Goal: Task Accomplishment & Management: Manage account settings

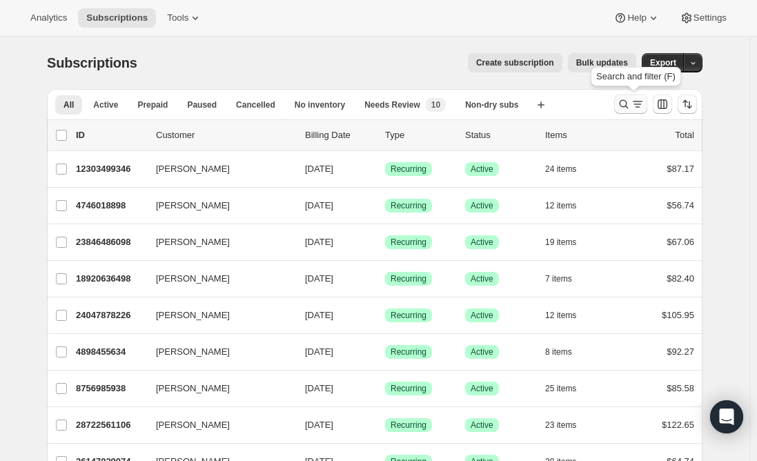
click at [626, 105] on icon "Search and filter results" at bounding box center [624, 104] width 14 height 14
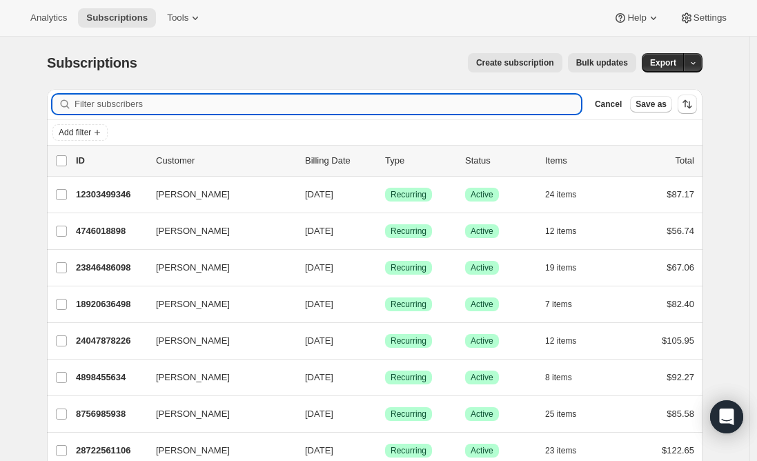
click at [194, 95] on input "Filter subscribers" at bounding box center [328, 104] width 507 height 19
click at [192, 99] on input "Filter subscribers" at bounding box center [328, 104] width 507 height 19
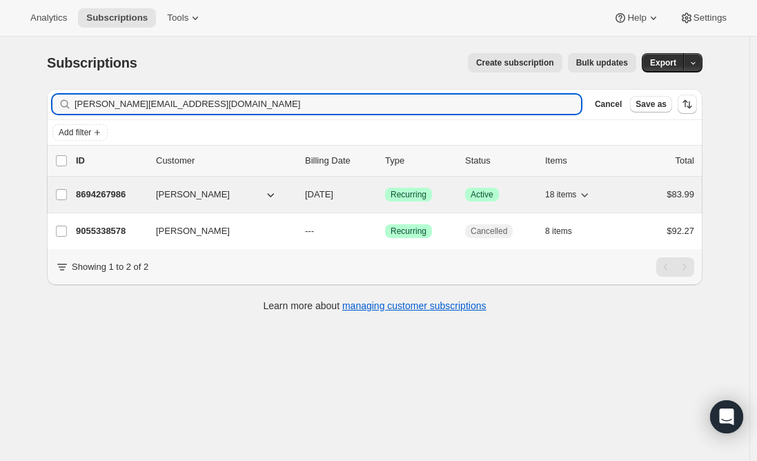
type input "[PERSON_NAME][EMAIL_ADDRESS][DOMAIN_NAME]"
click at [106, 195] on p "8694267986" at bounding box center [110, 195] width 69 height 14
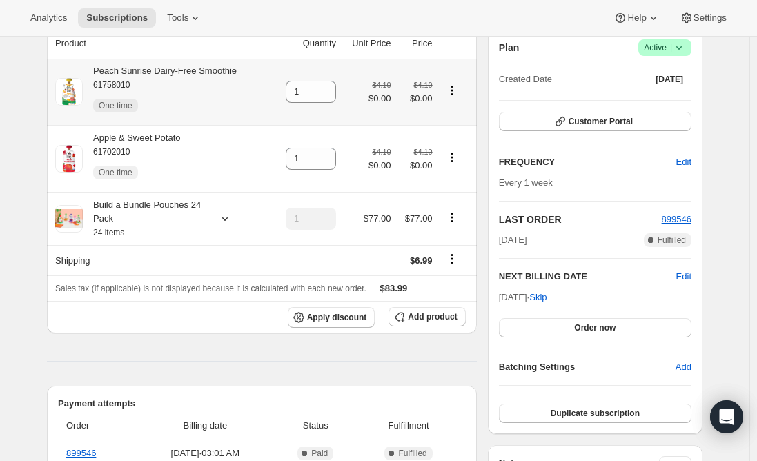
scroll to position [207, 0]
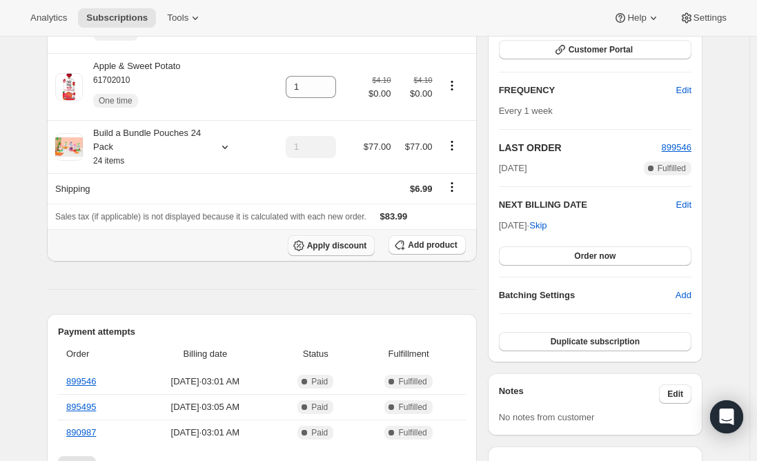
click at [343, 246] on span "Apply discount" at bounding box center [337, 245] width 60 height 11
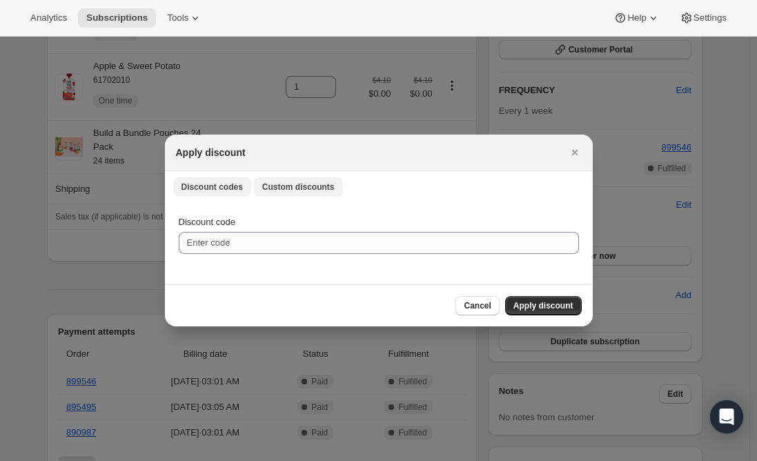
click at [284, 189] on span "Custom discounts" at bounding box center [298, 187] width 72 height 11
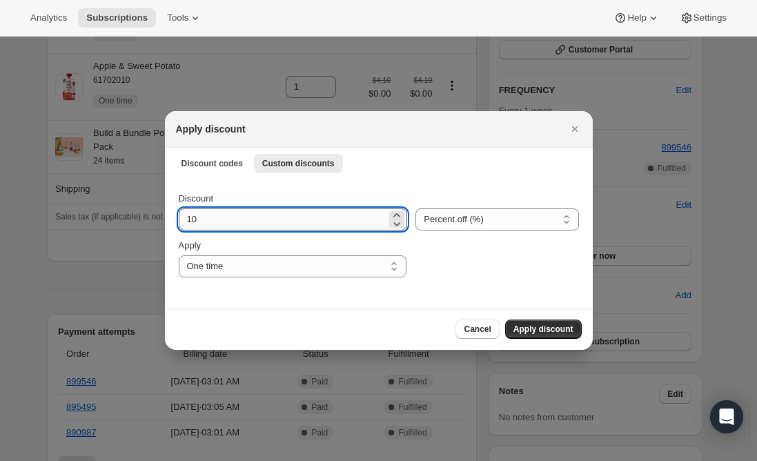
click at [238, 224] on input "10" at bounding box center [283, 220] width 209 height 22
type input "1"
type input "25"
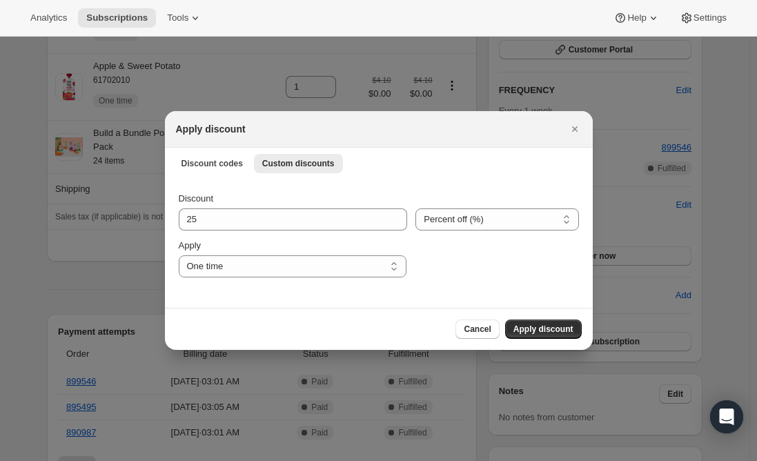
click at [211, 316] on div "Cancel Apply discount" at bounding box center [379, 329] width 428 height 42
click at [209, 267] on select "One time Specify instances... Indefinitely" at bounding box center [293, 266] width 228 height 22
select select "specific"
click at [179, 255] on select "One time Specify instances... Indefinitely" at bounding box center [293, 266] width 228 height 22
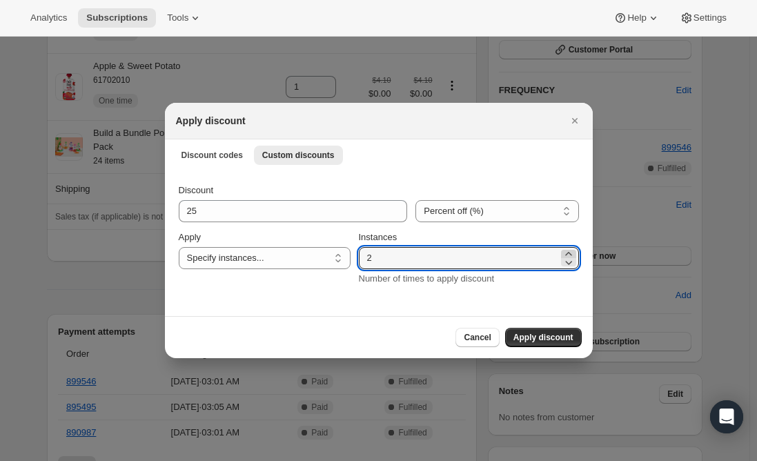
click at [572, 252] on icon ":r2tn:" at bounding box center [569, 254] width 14 height 14
type input "4"
click at [537, 337] on span "Apply discount" at bounding box center [544, 337] width 60 height 11
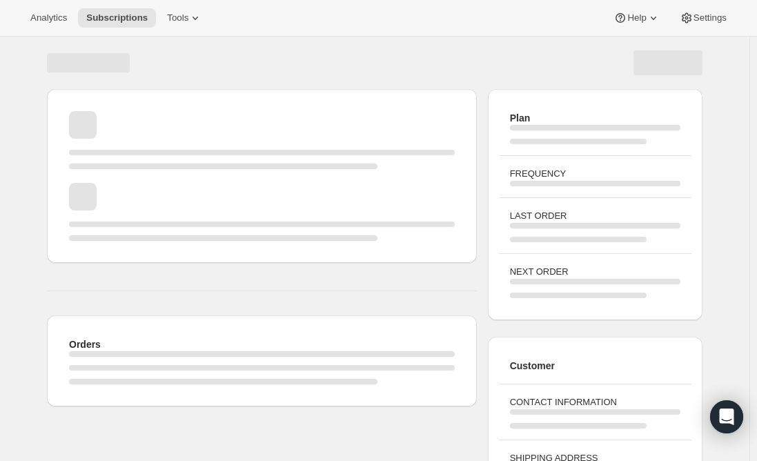
scroll to position [163, 0]
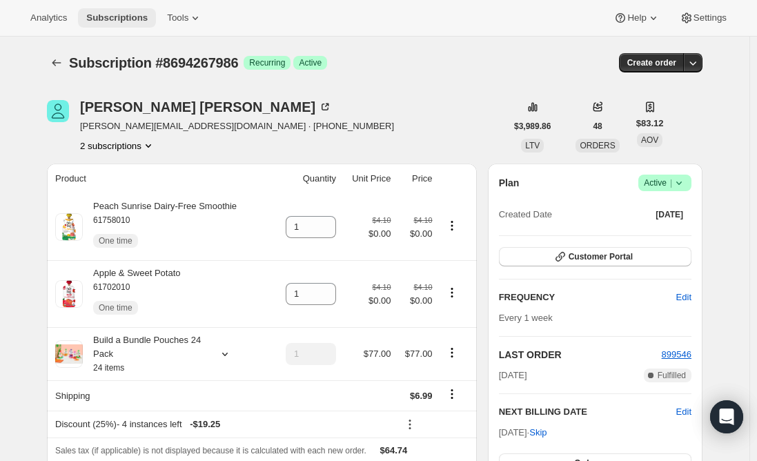
click at [104, 19] on span "Subscriptions" at bounding box center [116, 17] width 61 height 11
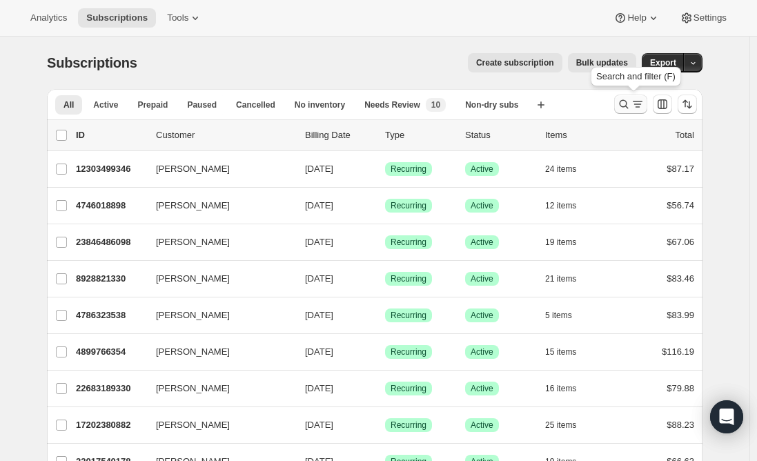
click at [624, 109] on icon "Search and filter results" at bounding box center [624, 104] width 14 height 14
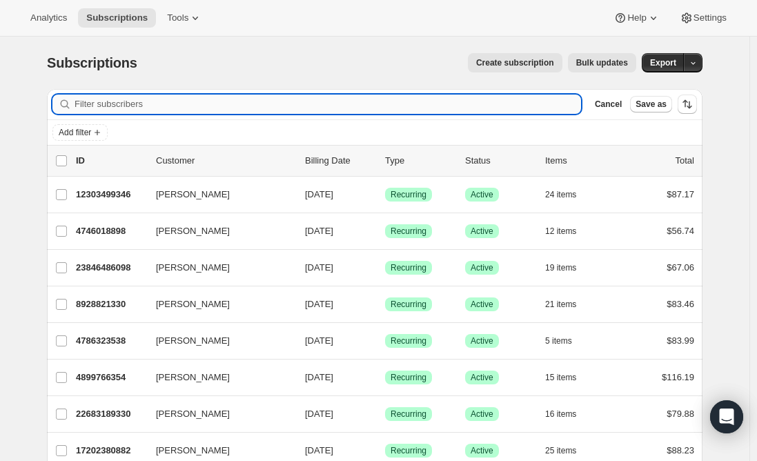
click at [128, 104] on input "Filter subscribers" at bounding box center [328, 104] width 507 height 19
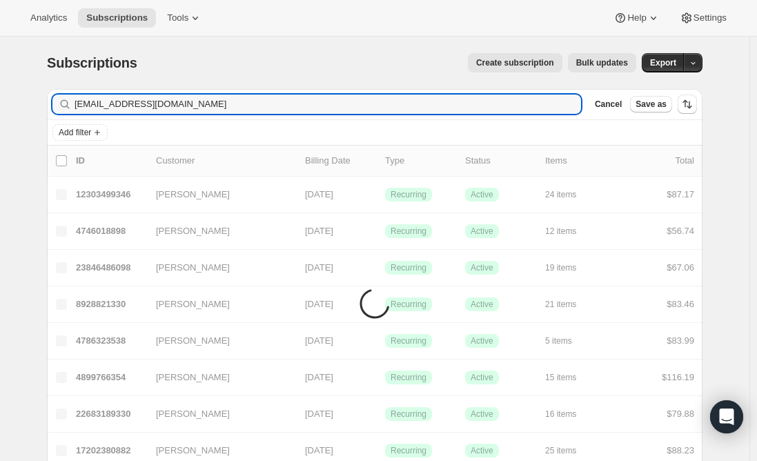
type input "aprandle93@gmail.com"
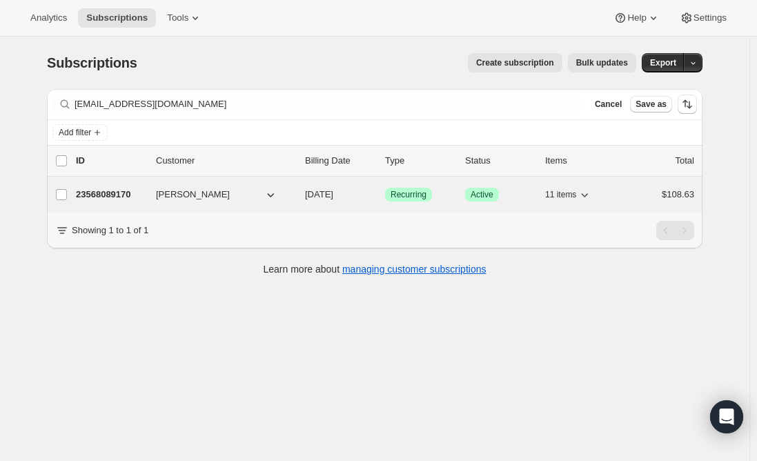
click at [93, 196] on p "23568089170" at bounding box center [110, 195] width 69 height 14
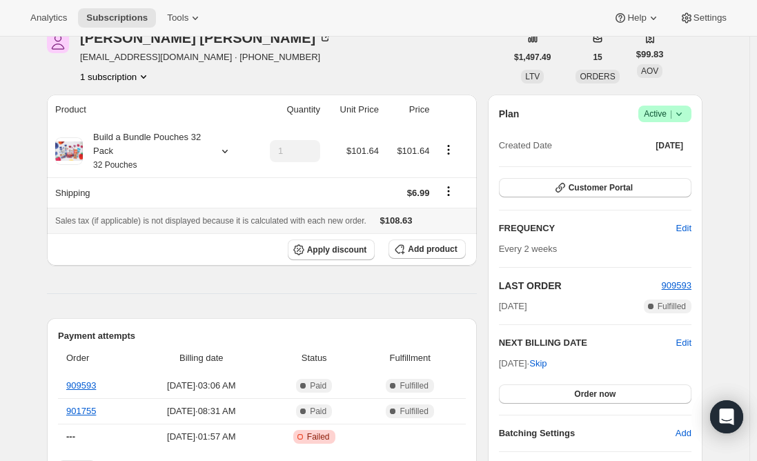
scroll to position [138, 0]
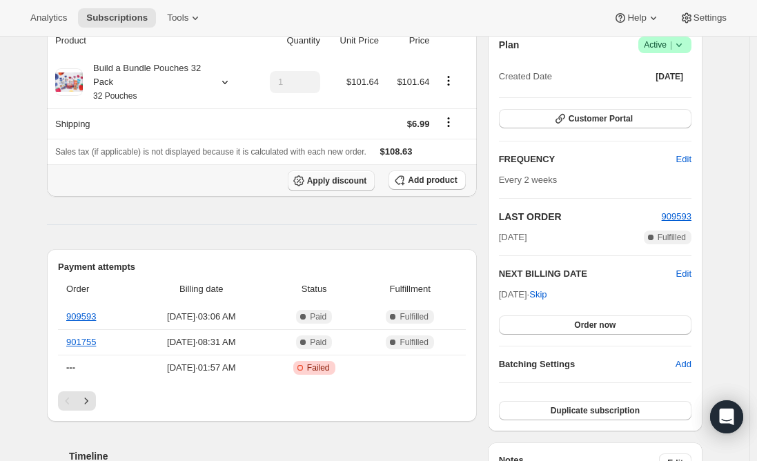
click at [327, 186] on button "Apply discount" at bounding box center [332, 181] width 88 height 21
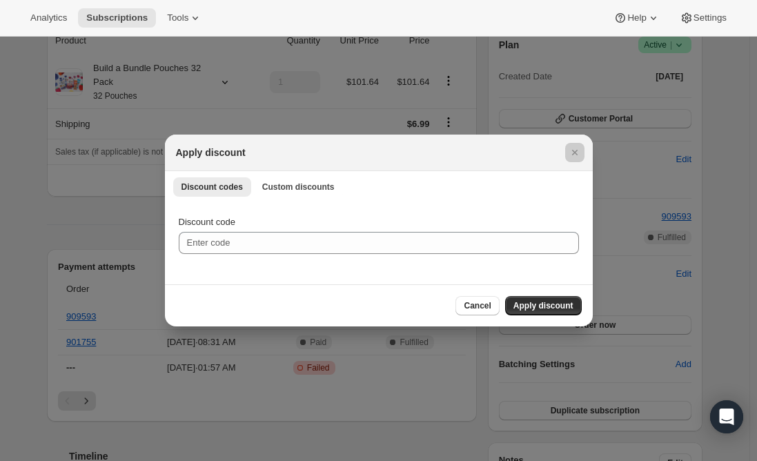
click at [84, 228] on div at bounding box center [378, 230] width 757 height 461
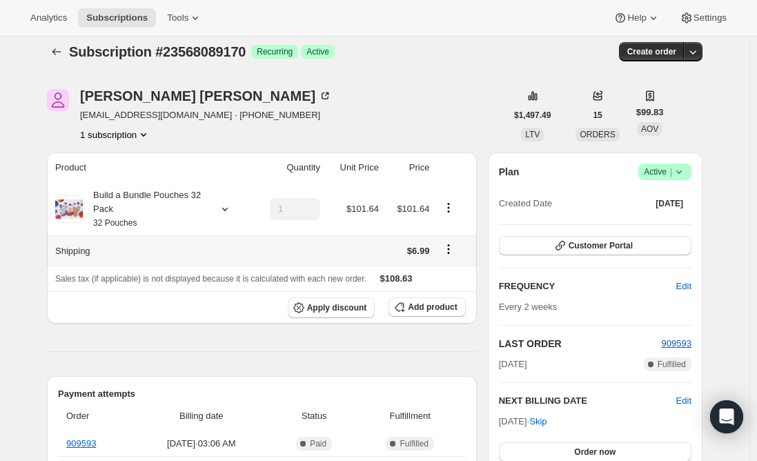
scroll to position [0, 0]
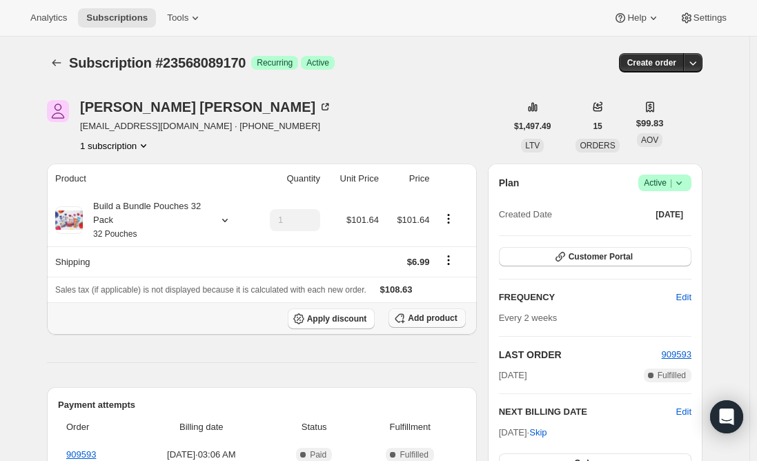
click at [417, 320] on span "Add product" at bounding box center [432, 318] width 49 height 11
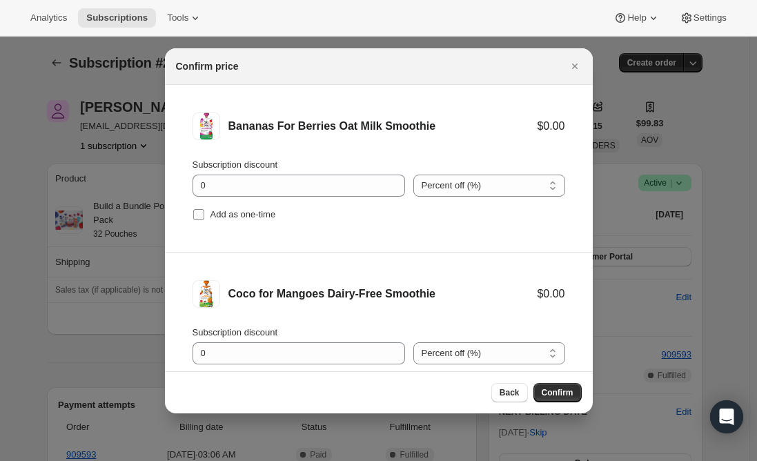
click at [197, 210] on input "Add as one-time" at bounding box center [198, 214] width 11 height 11
checkbox input "true"
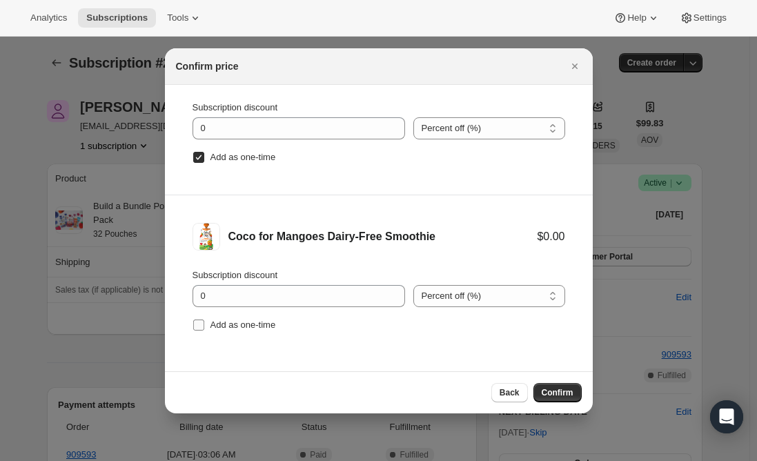
click at [202, 326] on input "Add as one-time" at bounding box center [198, 325] width 11 height 11
checkbox input "true"
click at [545, 399] on button "Confirm" at bounding box center [558, 392] width 48 height 19
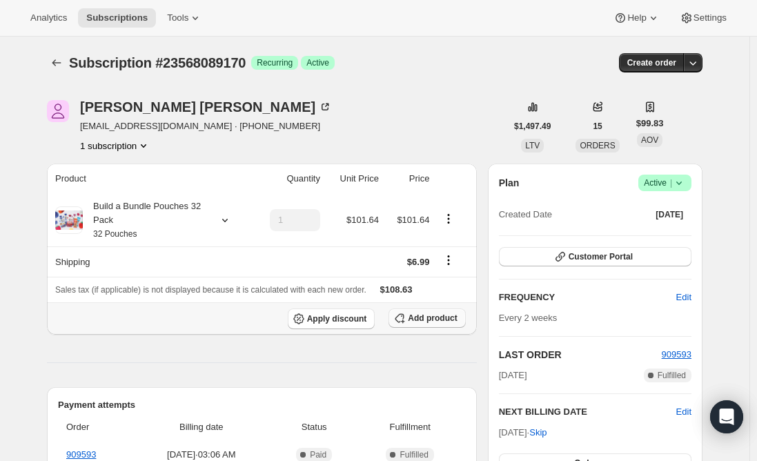
click at [427, 314] on span "Add product" at bounding box center [432, 318] width 49 height 11
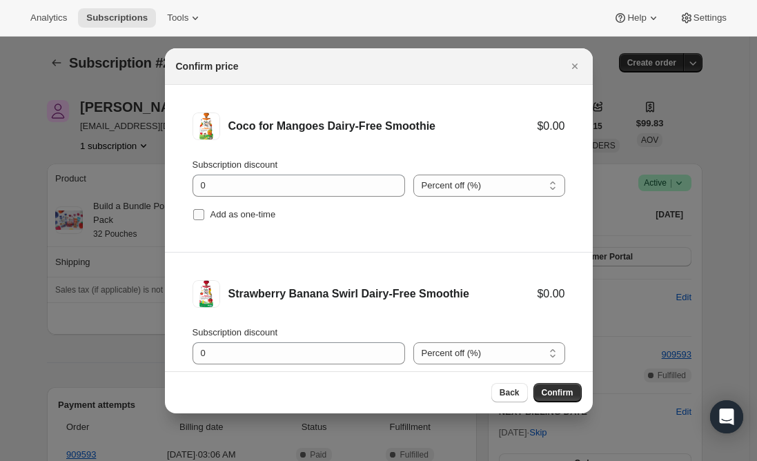
click at [200, 211] on input "Add as one-time" at bounding box center [198, 214] width 11 height 11
checkbox input "true"
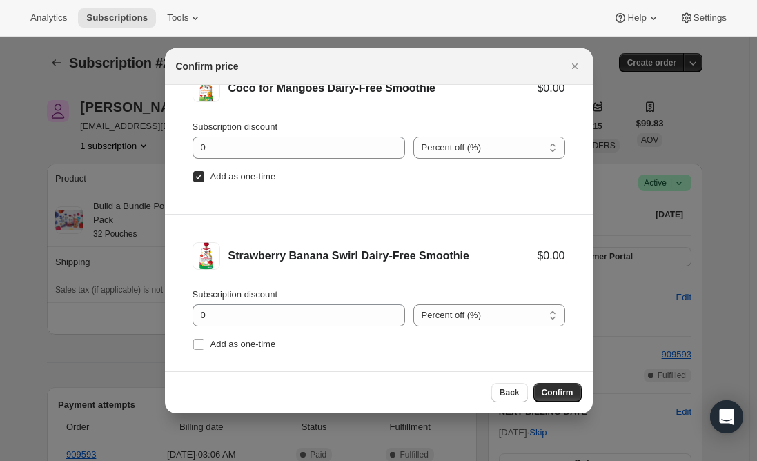
scroll to position [57, 0]
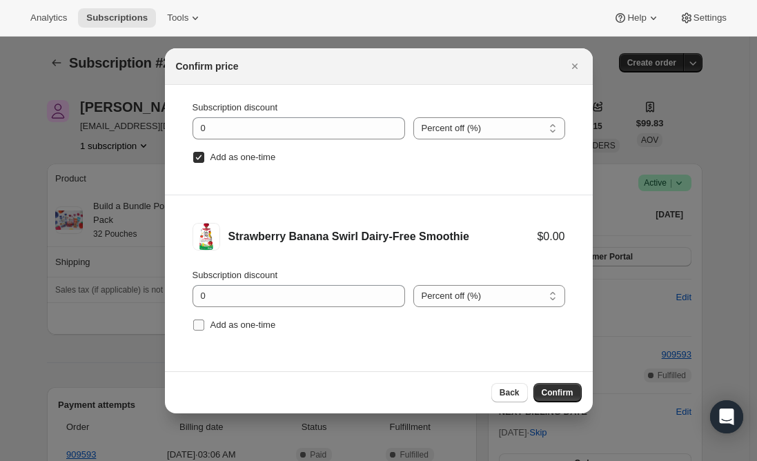
click at [202, 327] on input "Add as one-time" at bounding box center [198, 325] width 11 height 11
checkbox input "true"
click at [561, 393] on span "Confirm" at bounding box center [558, 392] width 32 height 11
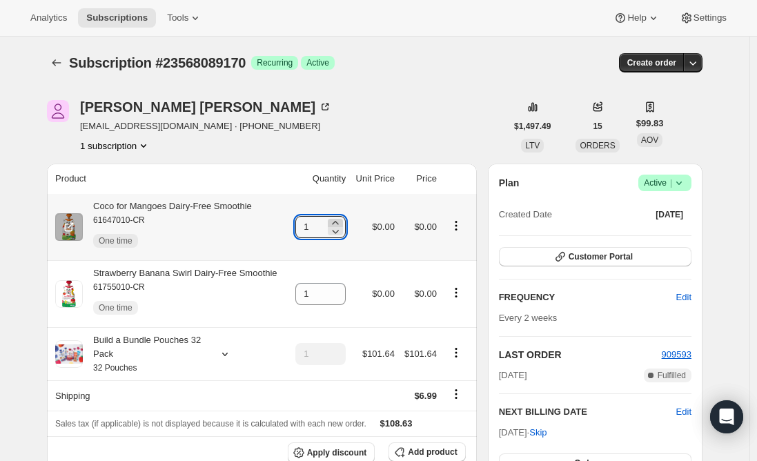
click at [338, 222] on icon at bounding box center [336, 223] width 14 height 14
type input "4"
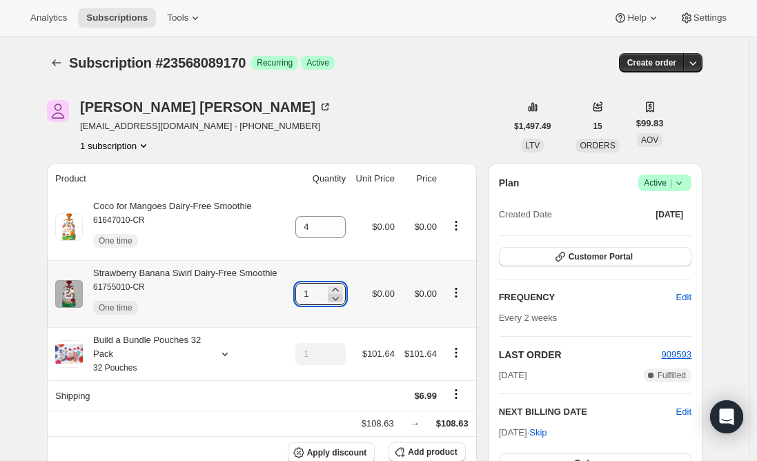
click at [338, 293] on icon at bounding box center [336, 298] width 14 height 14
click at [342, 284] on icon at bounding box center [336, 290] width 14 height 14
click at [342, 287] on icon at bounding box center [336, 290] width 14 height 14
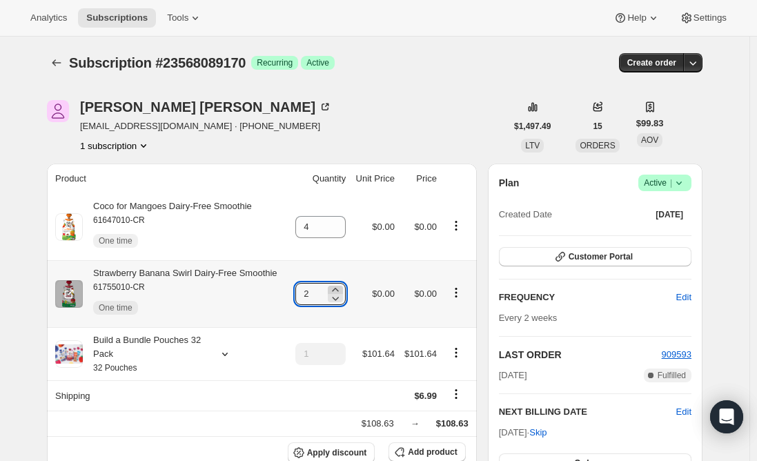
type input "3"
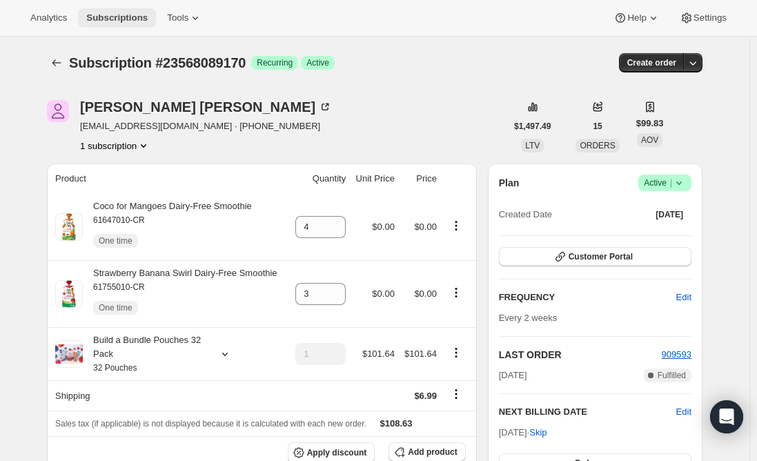
click at [112, 14] on span "Subscriptions" at bounding box center [116, 17] width 61 height 11
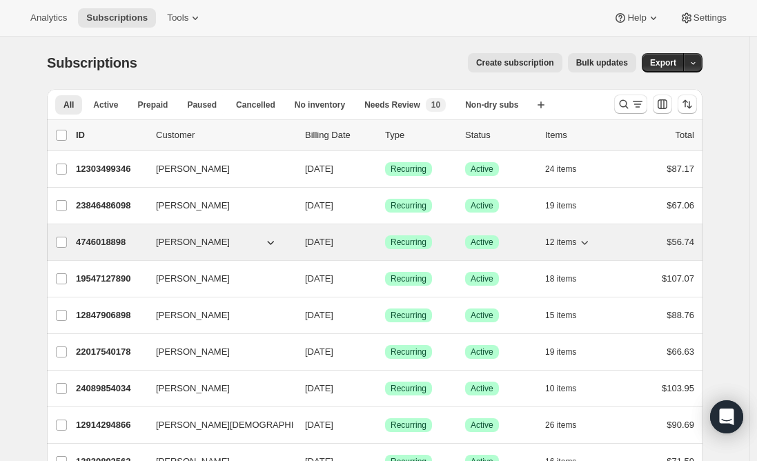
click at [387, 237] on div "4746018898 Kelsey Stringer 09/16/2025 Success Recurring Success Active 12 items…" at bounding box center [385, 242] width 619 height 19
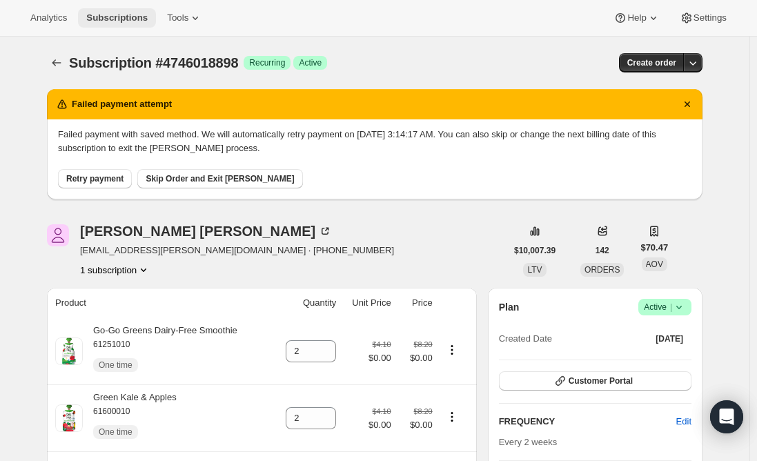
click at [116, 12] on span "Subscriptions" at bounding box center [116, 17] width 61 height 11
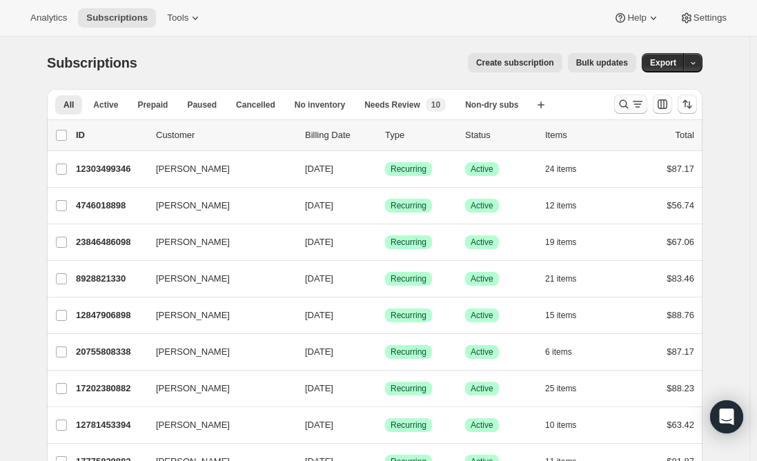
click at [637, 101] on icon "Search and filter results" at bounding box center [638, 104] width 14 height 14
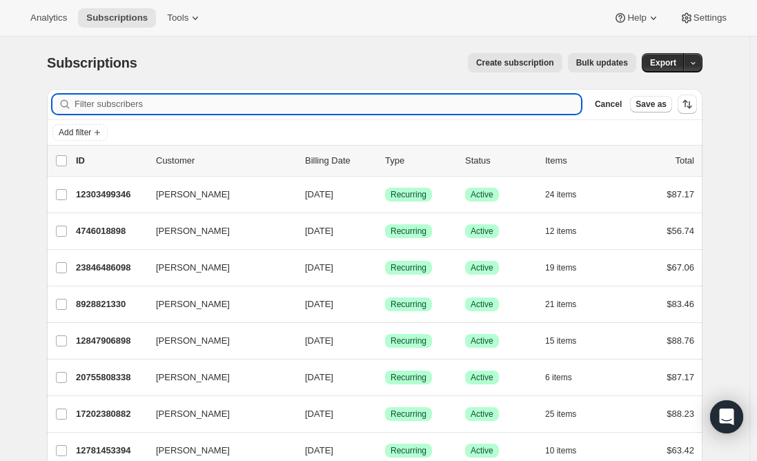
click at [235, 98] on input "Filter subscribers" at bounding box center [328, 104] width 507 height 19
paste input "lubu247@gmail.com"
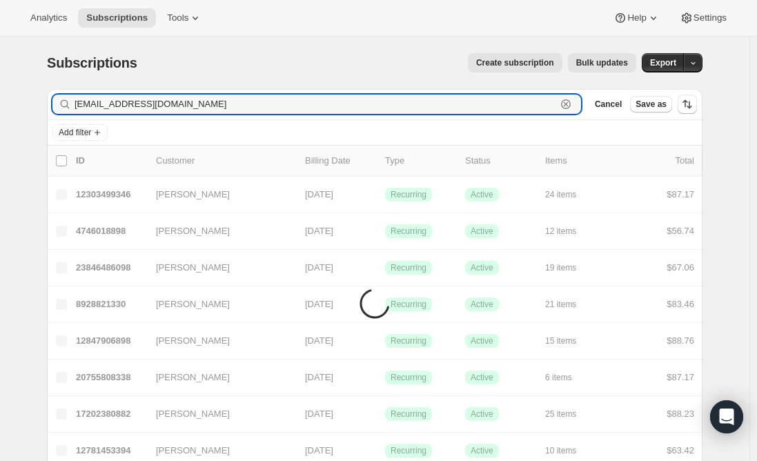
type input "lubu247@gmail.com"
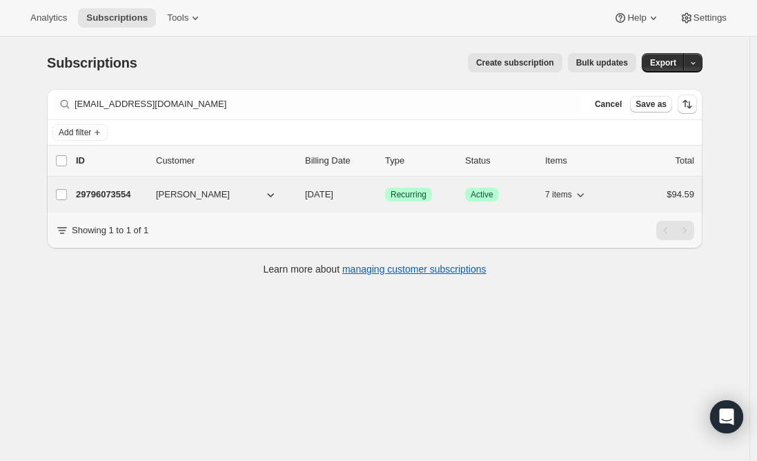
click at [101, 195] on p "29796073554" at bounding box center [110, 195] width 69 height 14
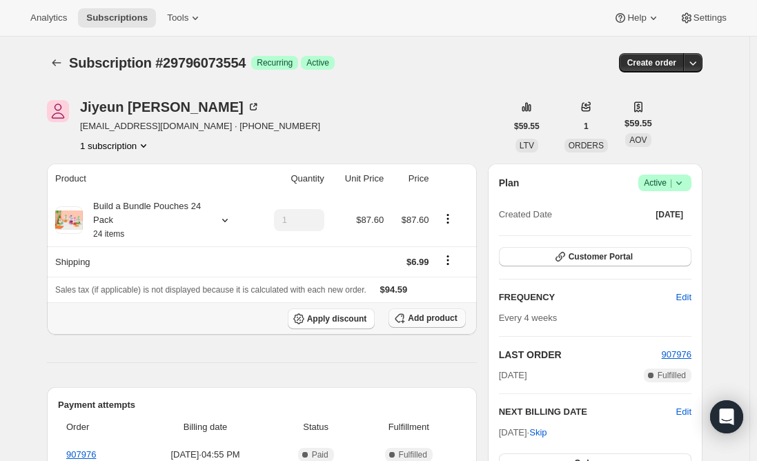
click at [442, 321] on span "Add product" at bounding box center [432, 318] width 49 height 11
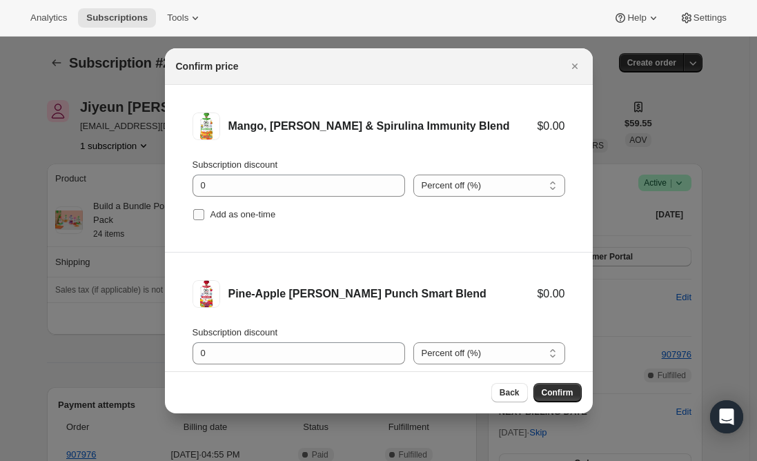
click at [198, 211] on input "Add as one-time" at bounding box center [198, 214] width 11 height 11
checkbox input "true"
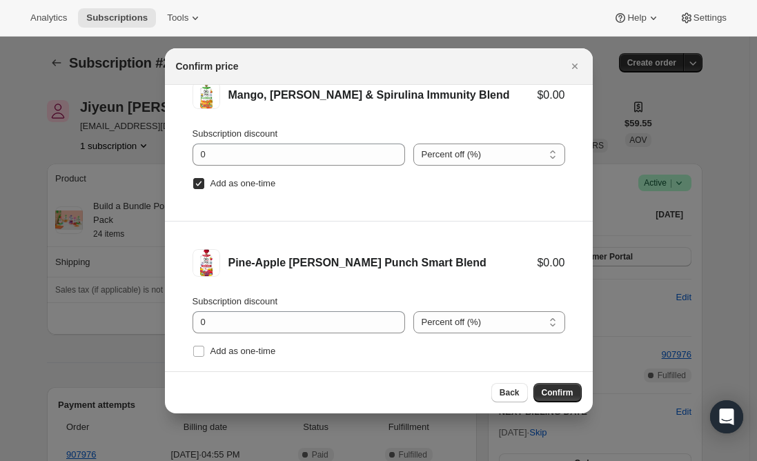
scroll to position [57, 0]
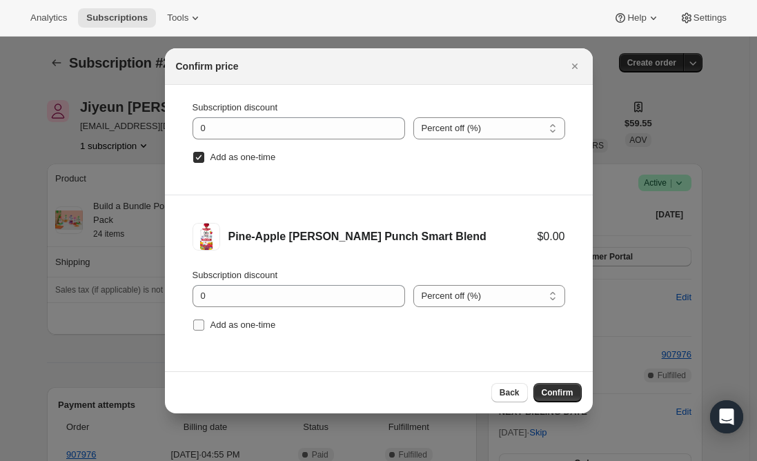
click at [195, 325] on input "Add as one-time" at bounding box center [198, 325] width 11 height 11
checkbox input "true"
click at [559, 397] on span "Confirm" at bounding box center [558, 392] width 32 height 11
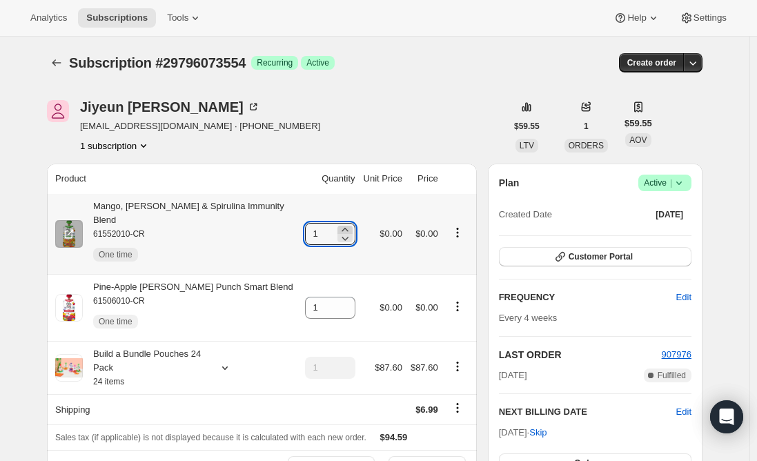
click at [345, 223] on icon at bounding box center [345, 230] width 14 height 14
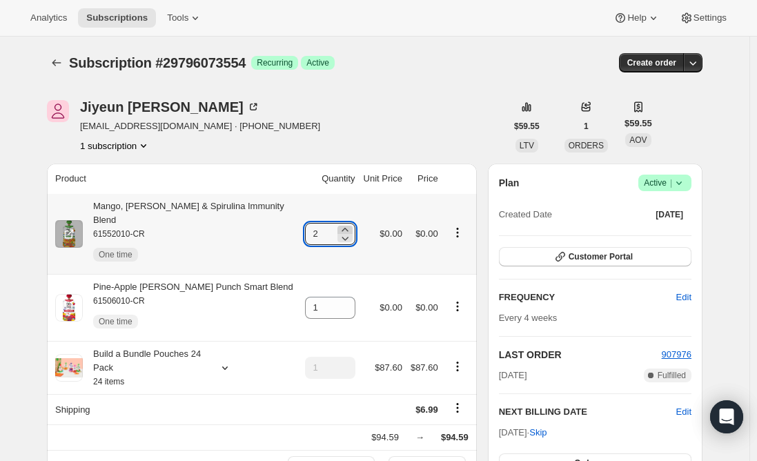
click at [345, 223] on icon at bounding box center [345, 230] width 14 height 14
type input "3"
click at [181, 205] on div "Mango, Banana & Spirulina Immunity Blend 61552010-CR One time" at bounding box center [190, 234] width 214 height 69
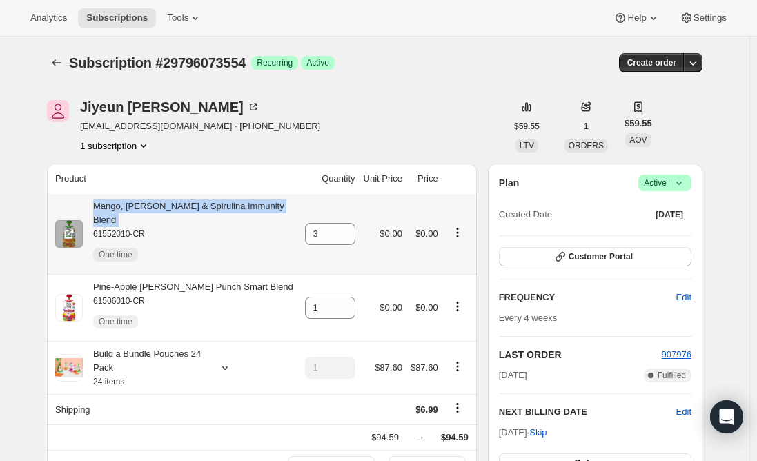
click at [181, 205] on div "Mango, Banana & Spirulina Immunity Blend 61552010-CR One time" at bounding box center [190, 234] width 214 height 69
copy div "Mango, Banana & Spirulina Immunity Blend"
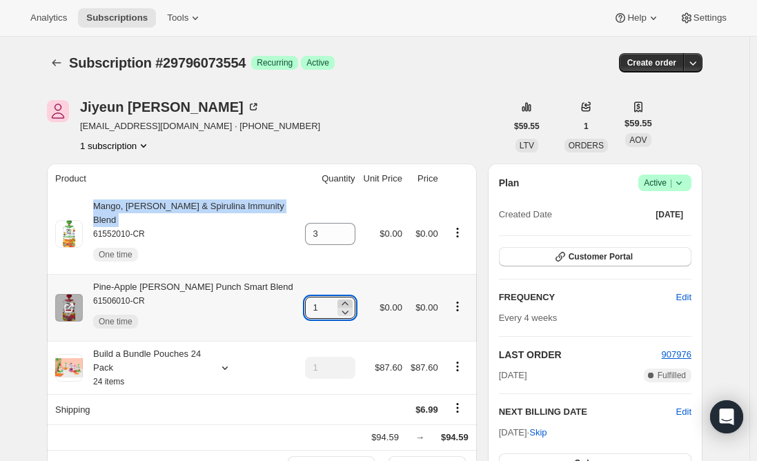
click at [341, 297] on icon at bounding box center [345, 304] width 14 height 14
type input "2"
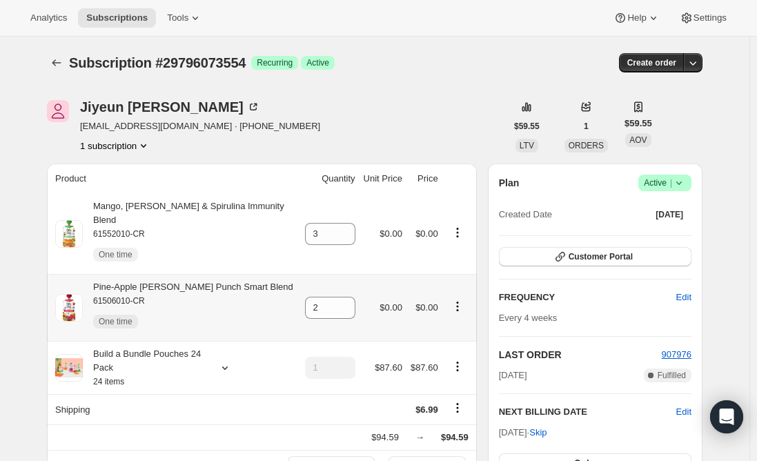
click at [200, 280] on div "Pine-Apple Berry Punch Smart Blend 61506010-CR One time" at bounding box center [188, 307] width 211 height 55
drag, startPoint x: 200, startPoint y: 281, endPoint x: 158, endPoint y: 268, distance: 43.5
click at [158, 280] on div "Pine-Apple Berry Punch Smart Blend 61506010-CR One time" at bounding box center [188, 307] width 211 height 55
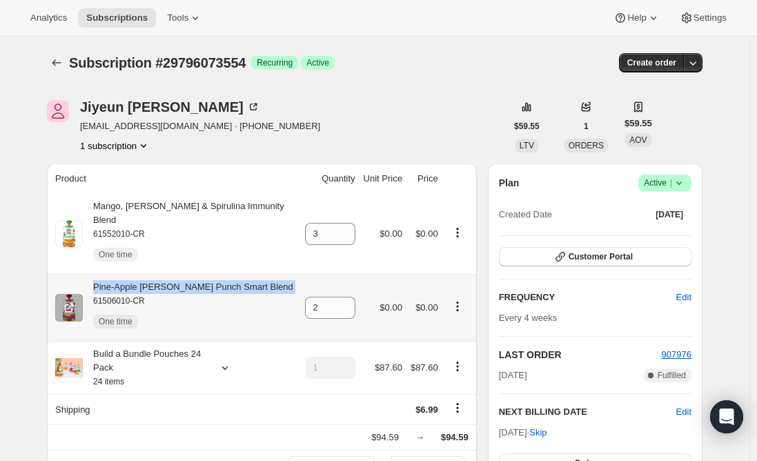
click at [158, 280] on div "Pine-Apple Berry Punch Smart Blend 61506010-CR One time" at bounding box center [188, 307] width 211 height 55
copy div "Pine-Apple Berry Punch Smart Blend"
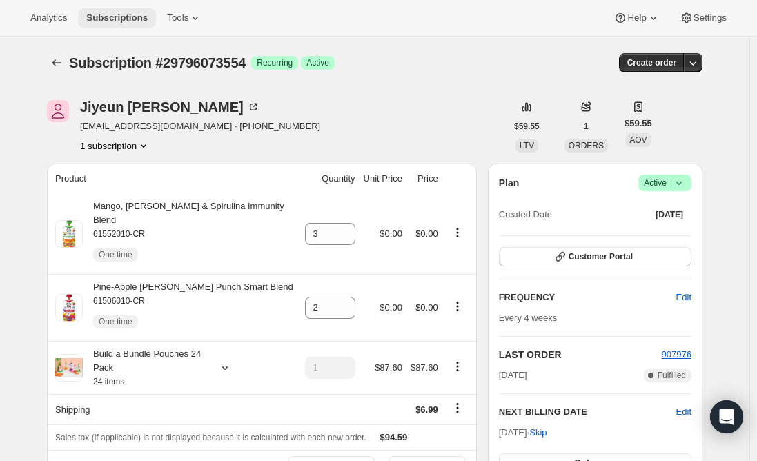
click at [110, 21] on span "Subscriptions" at bounding box center [116, 17] width 61 height 11
